Goal: Information Seeking & Learning: Learn about a topic

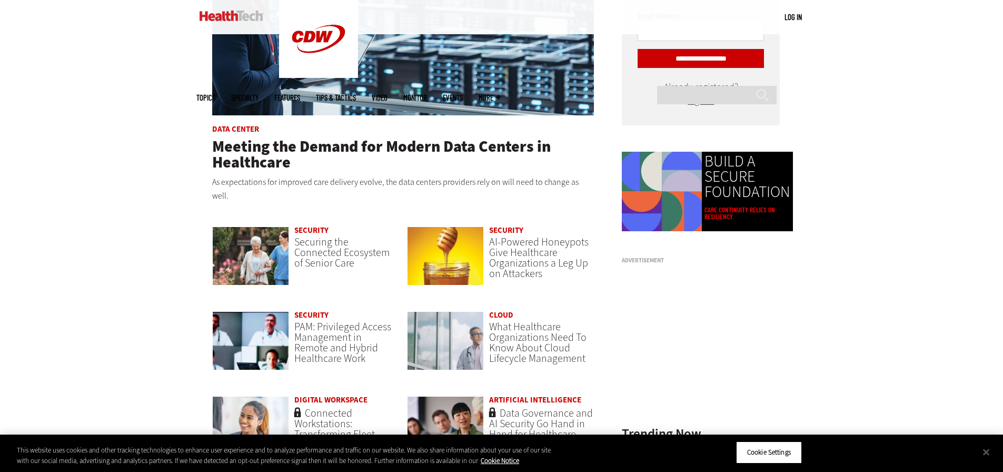
scroll to position [737, 0]
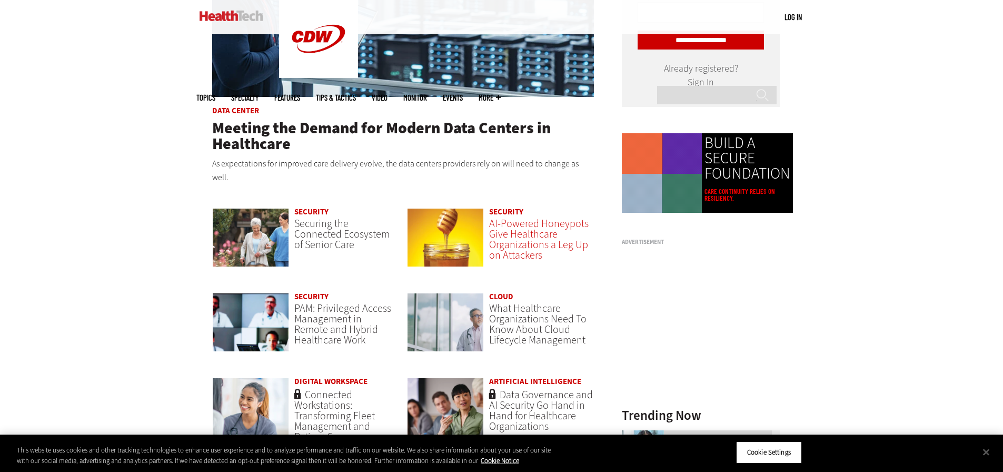
click at [522, 234] on span "AI-Powered Honeypots Give Healthcare Organizations a Leg Up on Attackers" at bounding box center [538, 239] width 99 height 46
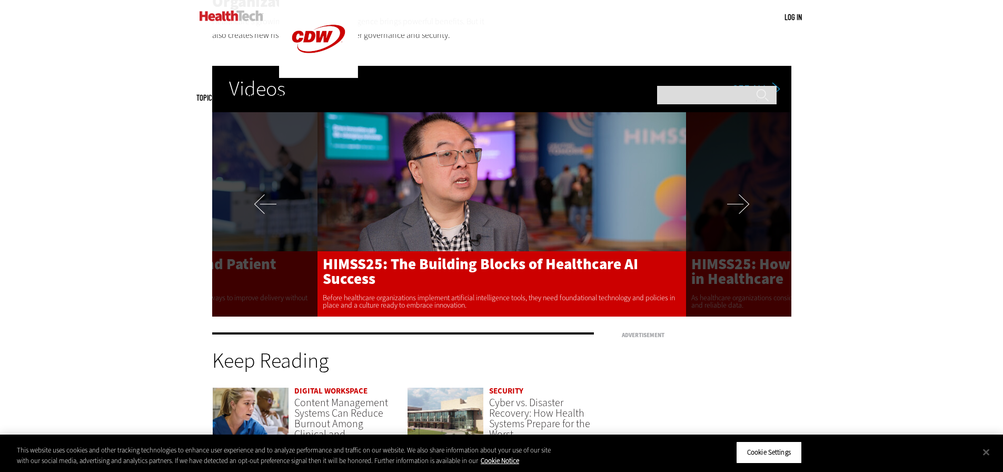
scroll to position [2000, 0]
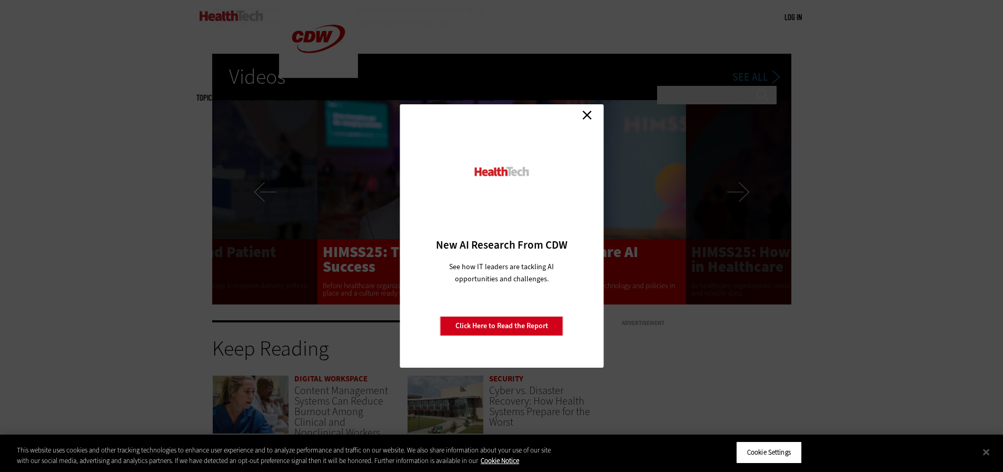
click at [588, 115] on link "Close" at bounding box center [587, 115] width 16 height 16
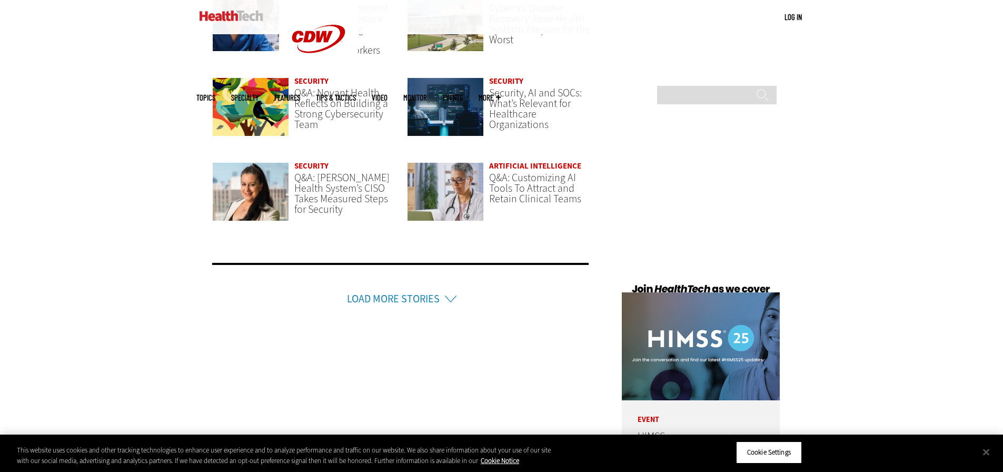
scroll to position [2421, 0]
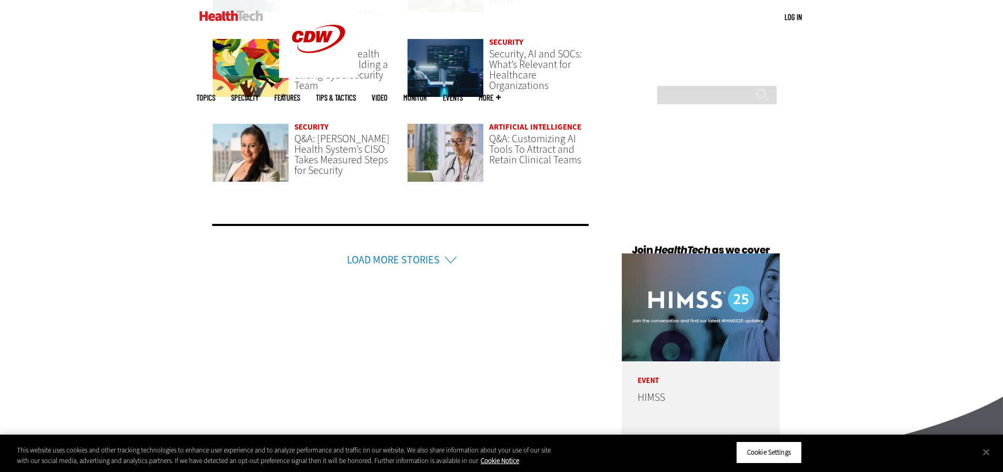
click at [440, 247] on li "Load More Stories" at bounding box center [400, 246] width 377 height 44
click at [454, 242] on li "Load More Stories" at bounding box center [400, 246] width 377 height 44
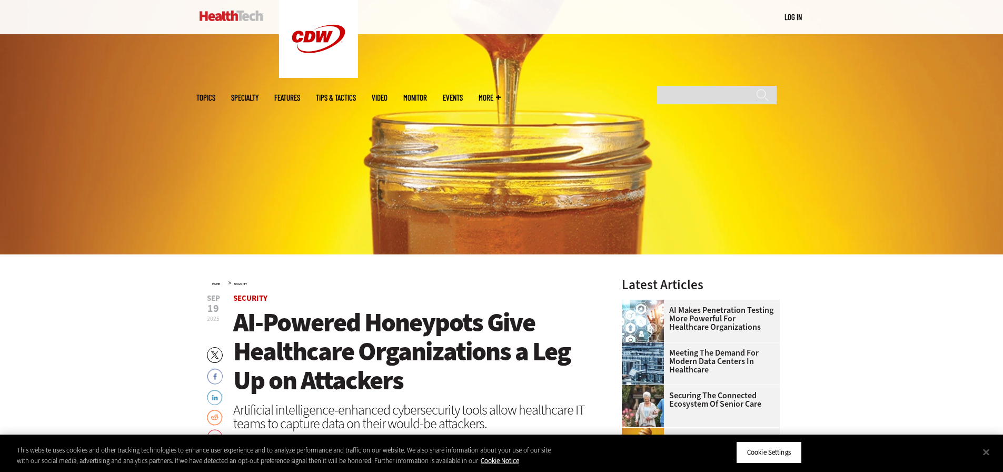
scroll to position [211, 0]
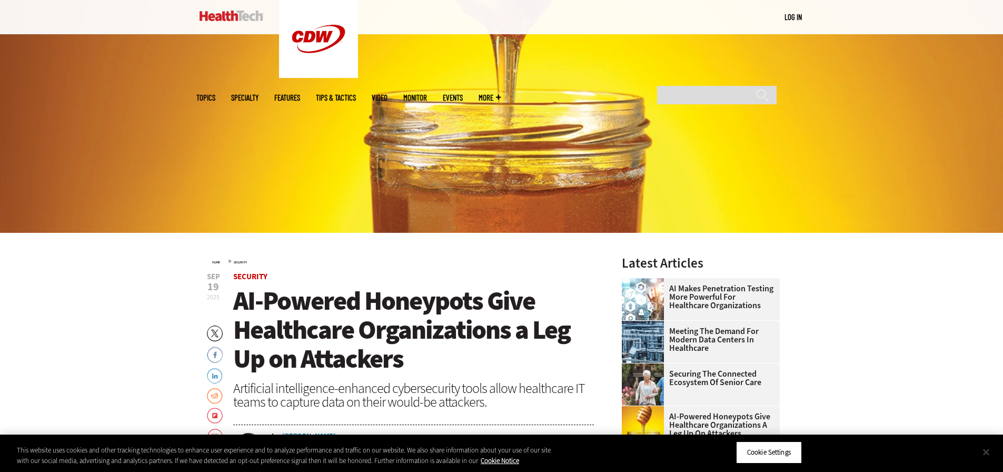
click at [991, 455] on button "Close" at bounding box center [985, 451] width 23 height 23
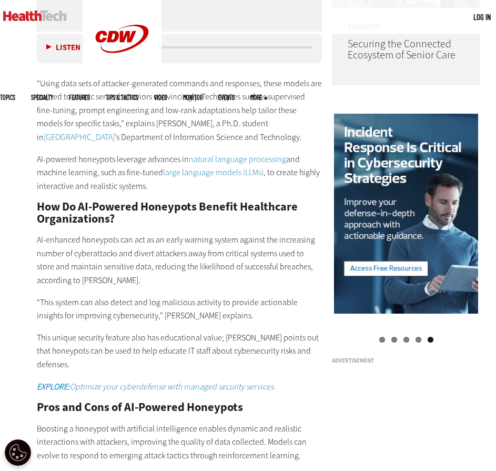
scroll to position [895, 0]
